Goal: Find specific page/section

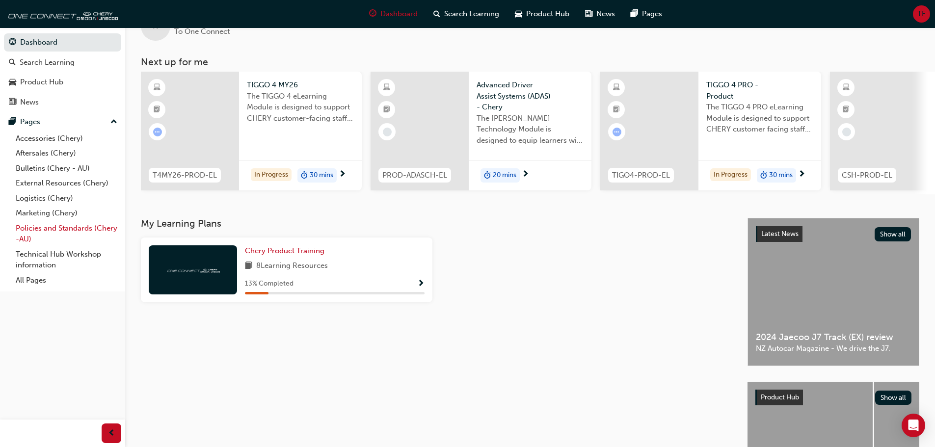
scroll to position [49, 0]
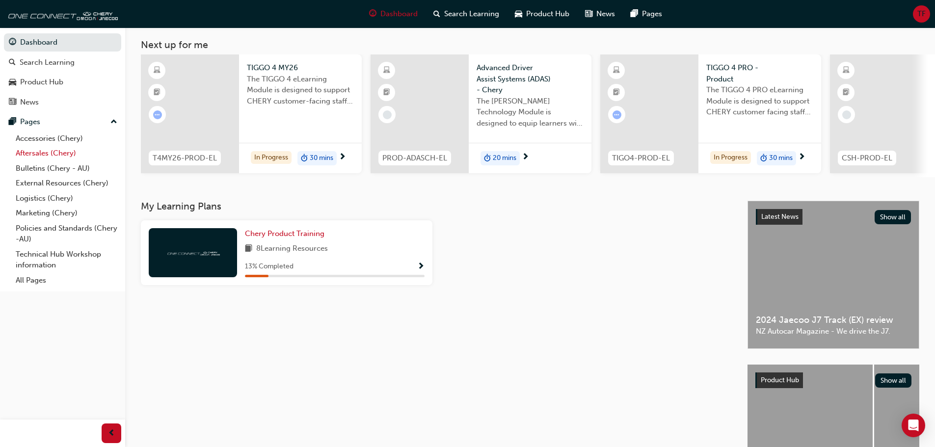
click at [60, 150] on link "Aftersales (Chery)" at bounding box center [66, 153] width 109 height 15
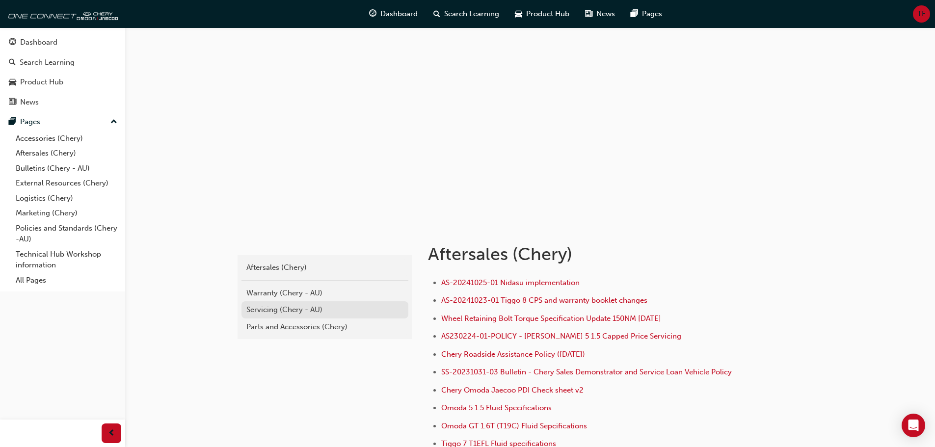
click at [309, 311] on div "Servicing (Chery - AU)" at bounding box center [324, 309] width 157 height 11
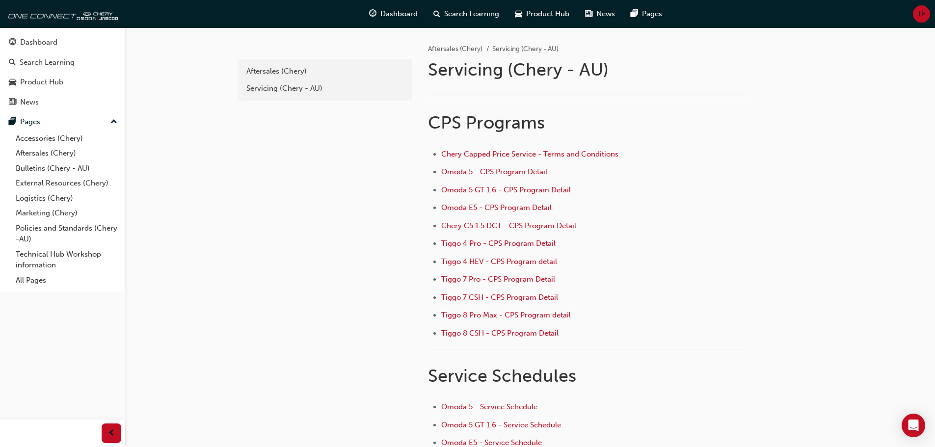
scroll to position [49, 0]
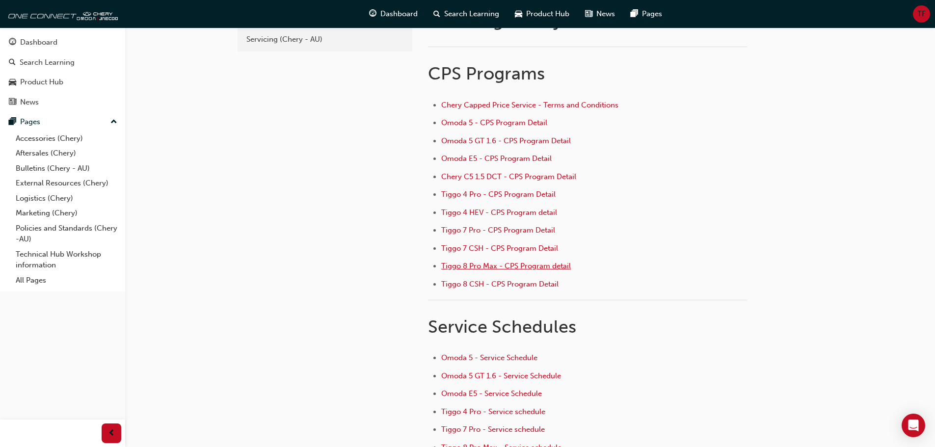
click at [472, 264] on span "Tiggo 8 Pro Max - CPS Program detail" at bounding box center [506, 266] width 130 height 9
